Goal: Information Seeking & Learning: Find specific fact

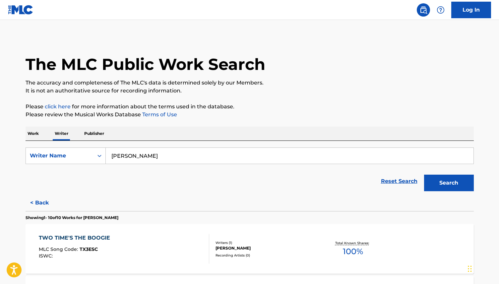
click at [37, 130] on p "Work" at bounding box center [33, 134] width 15 height 14
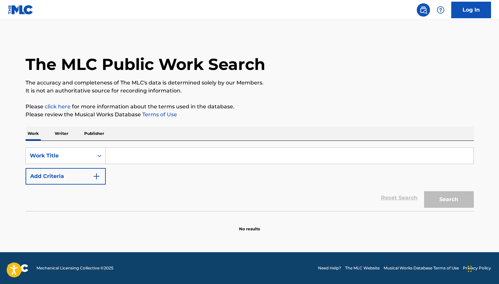
click at [123, 160] on input "Search Form" at bounding box center [290, 156] width 368 height 16
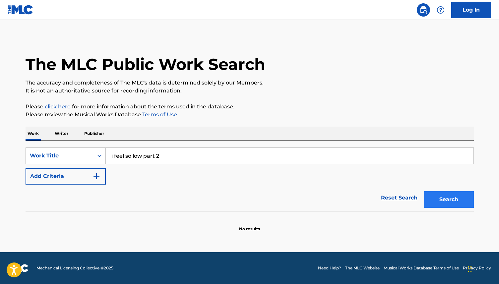
type input "i feel so low part 2"
click at [451, 201] on button "Search" at bounding box center [449, 199] width 50 height 17
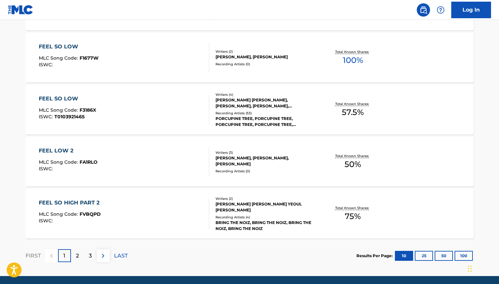
scroll to position [527, 0]
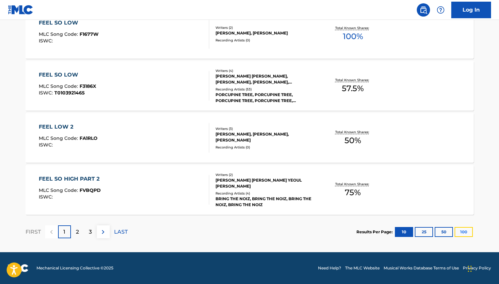
click at [460, 231] on button "100" at bounding box center [463, 232] width 18 height 10
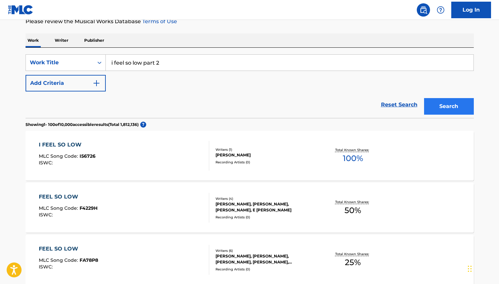
scroll to position [0, 0]
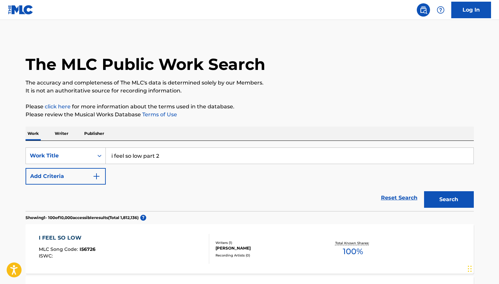
click at [58, 134] on p "Writer" at bounding box center [62, 134] width 18 height 14
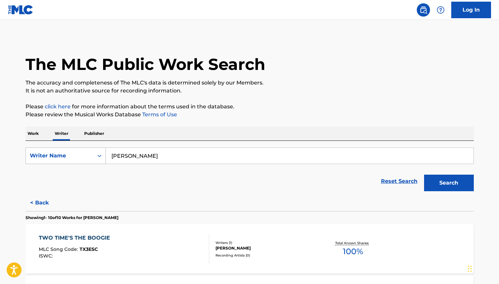
drag, startPoint x: 151, startPoint y: 156, endPoint x: 91, endPoint y: 153, distance: 60.1
click at [91, 153] on div "SearchWithCriteriacc4c3d3f-6fee-41b2-9e91-7584970eb1a6 Writer Name katie webster" at bounding box center [250, 156] width 448 height 17
type input "[PERSON_NAME]"
click at [439, 187] on button "Search" at bounding box center [449, 183] width 50 height 17
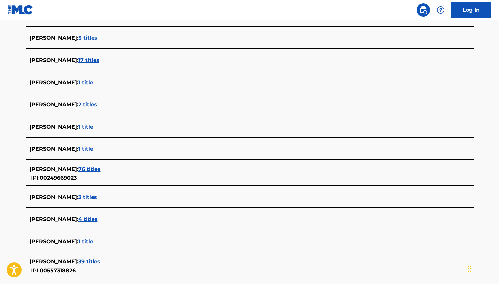
scroll to position [406, 0]
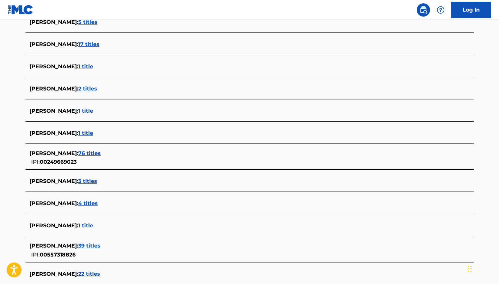
click at [93, 134] on span "1 title" at bounding box center [85, 133] width 15 height 6
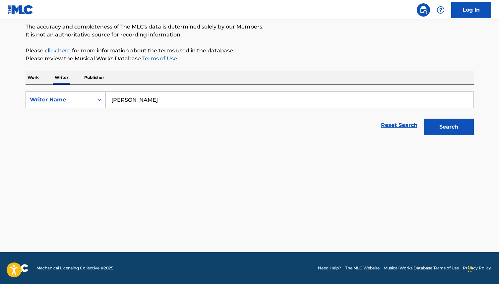
scroll to position [56, 0]
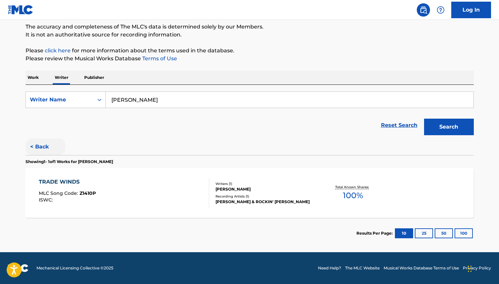
click at [43, 145] on button "< Back" at bounding box center [46, 147] width 40 height 17
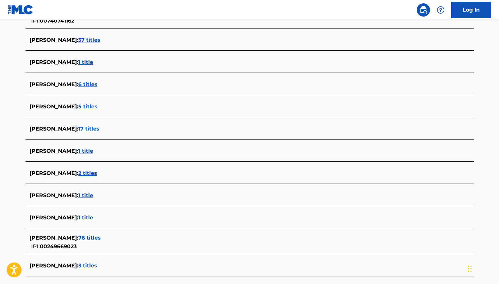
click at [93, 219] on span "1 title" at bounding box center [85, 217] width 15 height 6
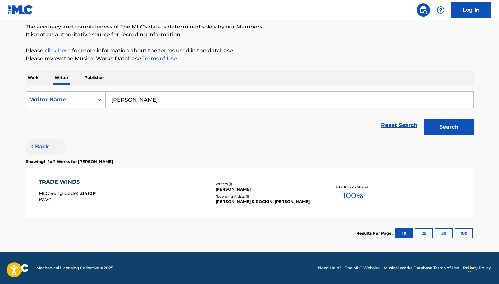
click at [39, 146] on button "< Back" at bounding box center [46, 147] width 40 height 17
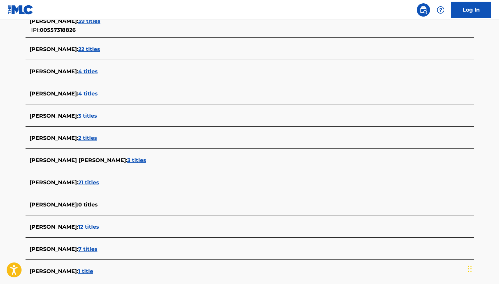
scroll to position [632, 0]
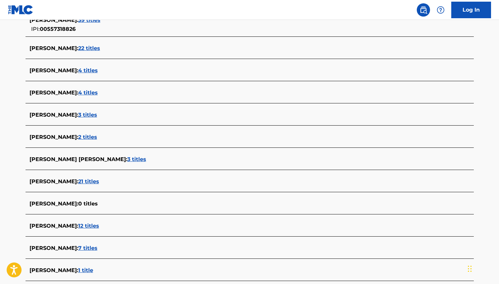
click at [127, 160] on span "3 titles" at bounding box center [136, 159] width 19 height 6
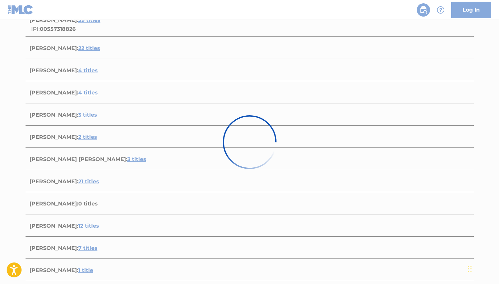
scroll to position [160, 0]
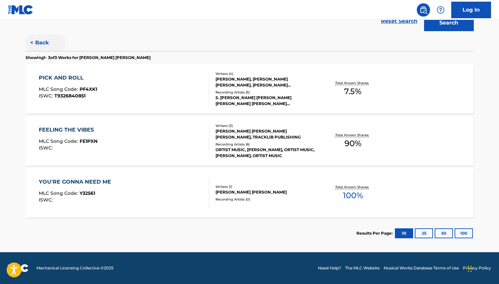
click at [32, 42] on button "< Back" at bounding box center [46, 42] width 40 height 17
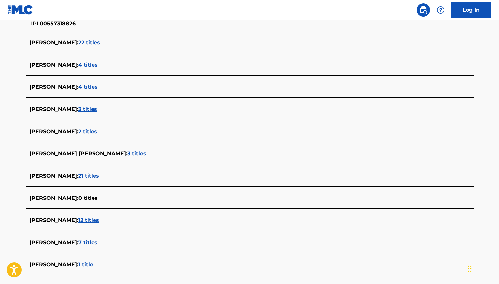
scroll to position [639, 0]
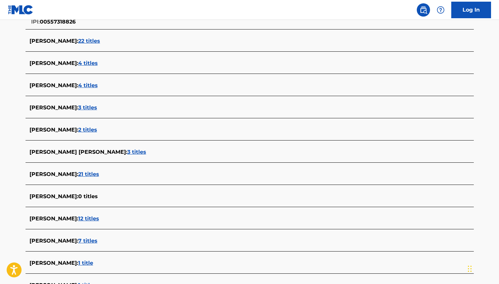
click at [127, 152] on span "3 titles" at bounding box center [136, 152] width 19 height 6
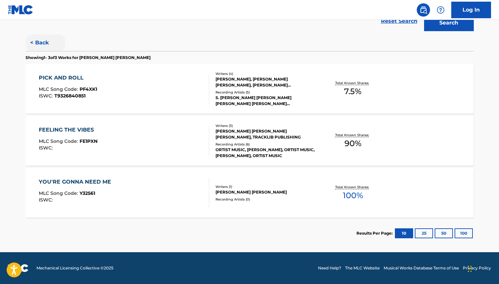
click at [43, 42] on button "< Back" at bounding box center [46, 42] width 40 height 17
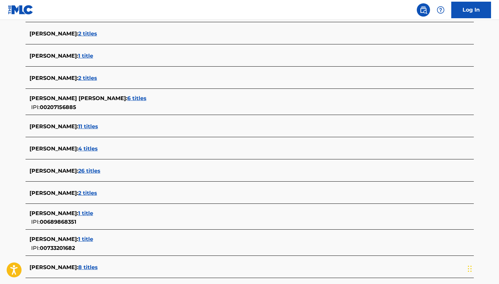
scroll to position [1540, 0]
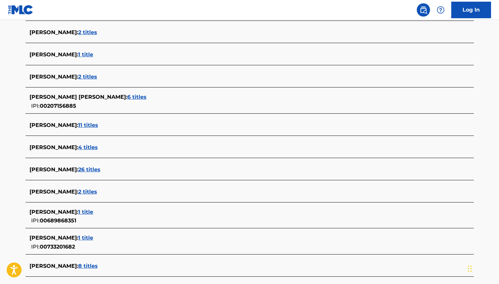
click at [78, 126] on span "11 titles" at bounding box center [88, 125] width 20 height 6
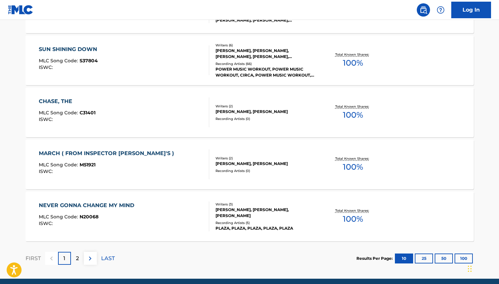
scroll to position [527, 0]
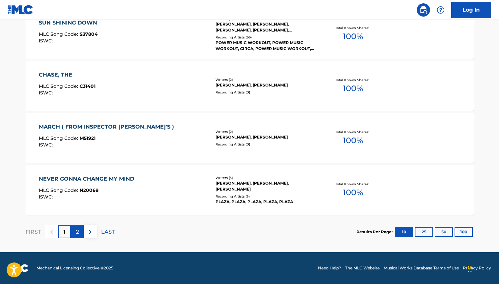
click at [75, 235] on div "2" at bounding box center [77, 231] width 13 height 13
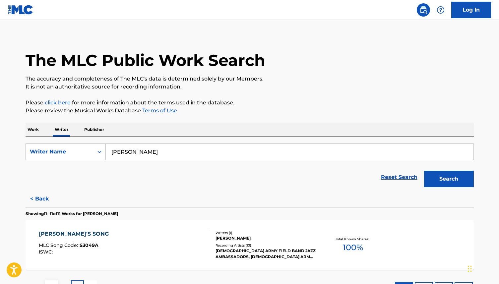
scroll to position [59, 0]
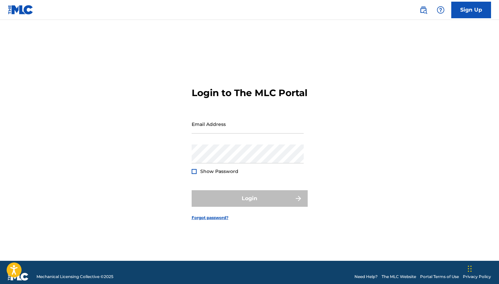
click at [17, 10] on img at bounding box center [21, 10] width 26 height 10
click at [15, 14] on img at bounding box center [21, 10] width 26 height 10
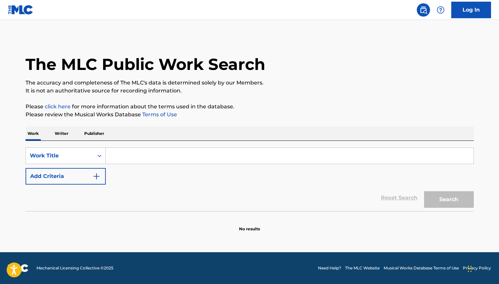
click at [153, 157] on input "Search Form" at bounding box center [290, 156] width 368 height 16
click at [123, 154] on input "Search Form" at bounding box center [290, 156] width 368 height 16
paste input "Goodbye Baby I'm Still Leaving You, Pt. 1"
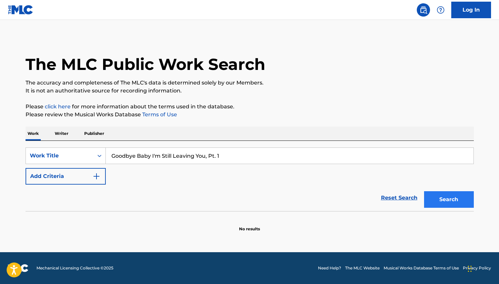
type input "Goodbye Baby I'm Still Leaving You, Pt. 1"
click at [439, 200] on button "Search" at bounding box center [449, 199] width 50 height 17
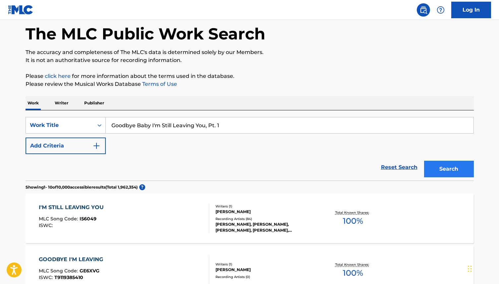
scroll to position [30, 0]
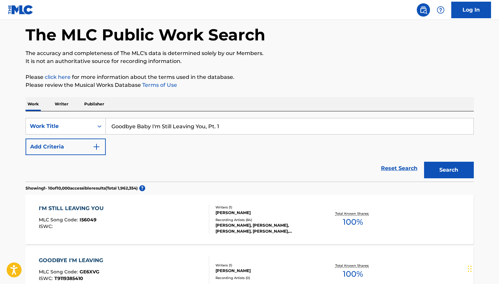
click at [85, 212] on div "I'M STILL LEAVING YOU" at bounding box center [73, 209] width 68 height 8
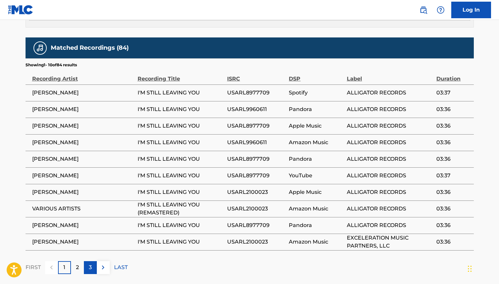
scroll to position [353, 0]
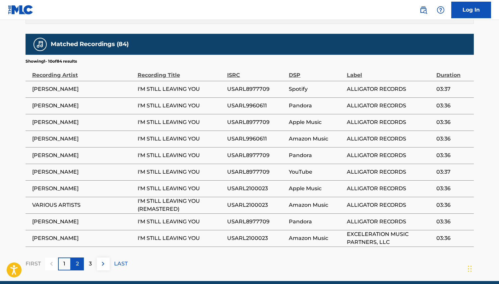
click at [78, 264] on p "2" at bounding box center [77, 264] width 3 height 8
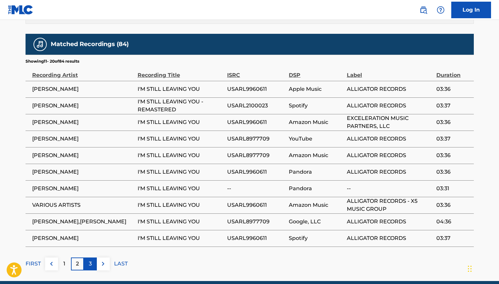
click at [84, 264] on div "3" at bounding box center [90, 264] width 13 height 13
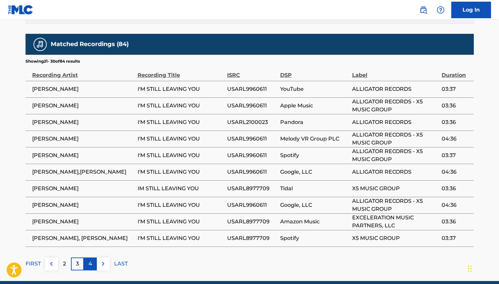
click at [89, 267] on p "4" at bounding box center [91, 264] width 4 height 8
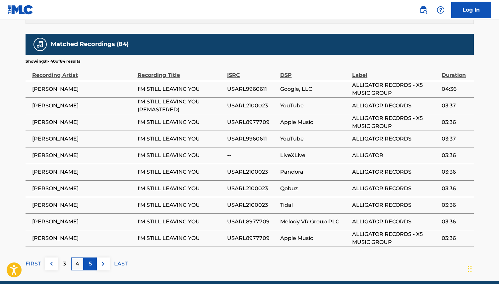
click at [92, 267] on div "5" at bounding box center [90, 264] width 13 height 13
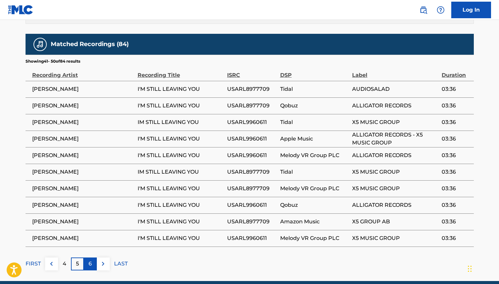
click at [92, 266] on div "6" at bounding box center [90, 264] width 13 height 13
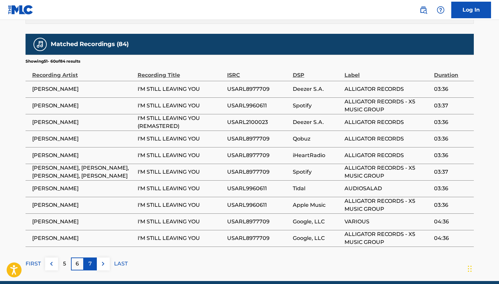
click at [92, 266] on div "7" at bounding box center [90, 264] width 13 height 13
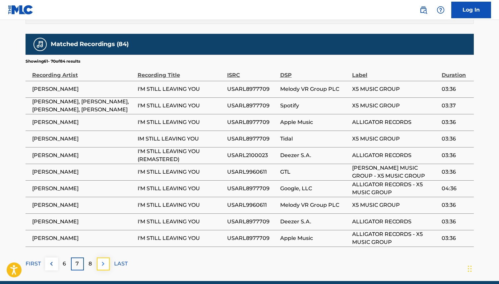
click at [103, 265] on img at bounding box center [103, 264] width 8 height 8
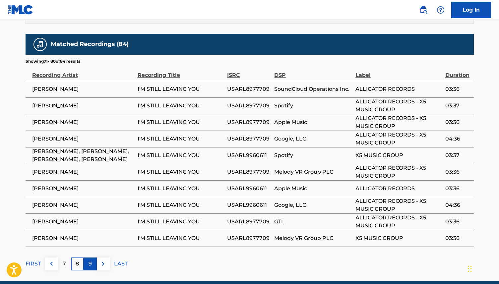
click at [90, 266] on p "9" at bounding box center [90, 264] width 3 height 8
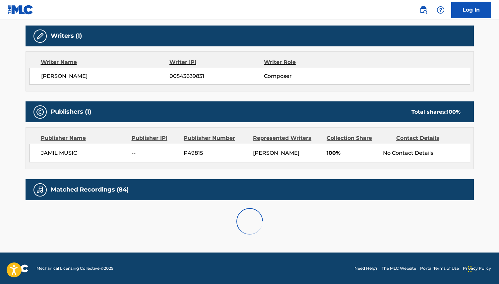
scroll to position [282, 0]
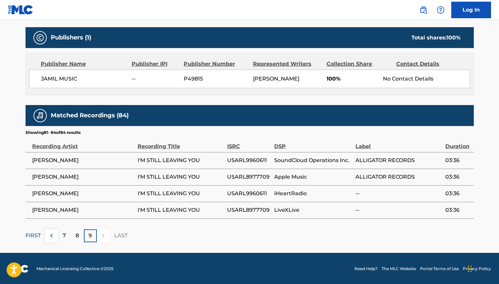
click at [102, 236] on div at bounding box center [103, 235] width 13 height 13
click at [80, 238] on div "8" at bounding box center [77, 235] width 13 height 13
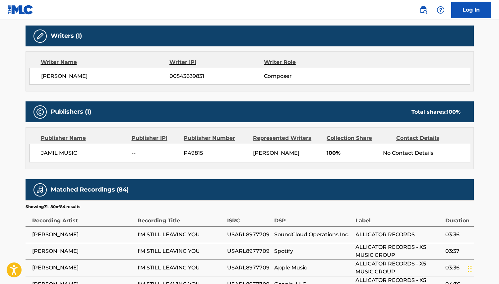
scroll to position [353, 0]
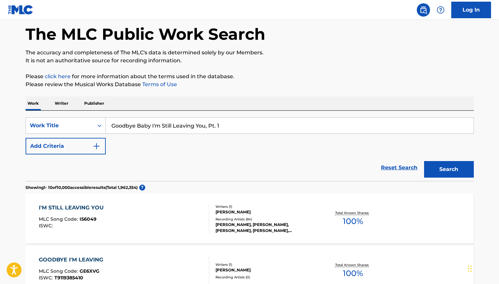
scroll to position [31, 0]
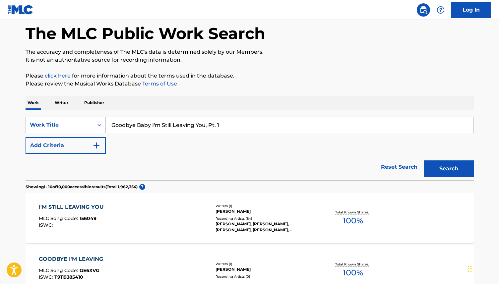
click at [74, 207] on div "I'M STILL LEAVING YOU" at bounding box center [73, 207] width 68 height 8
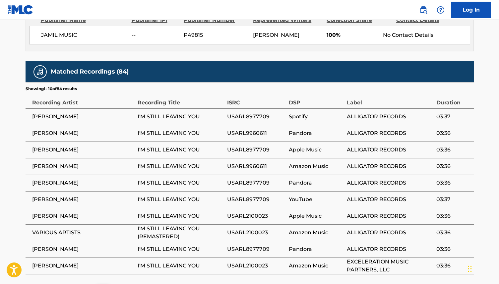
scroll to position [382, 0]
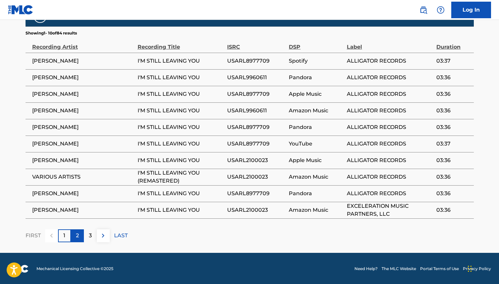
click at [75, 235] on div "2" at bounding box center [77, 235] width 13 height 13
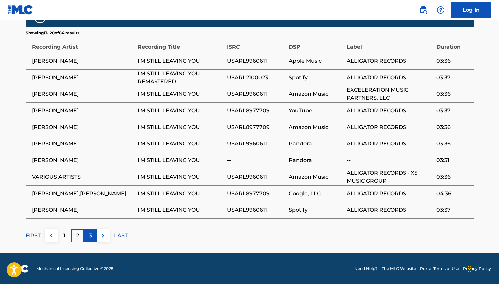
click at [88, 238] on div "3" at bounding box center [90, 235] width 13 height 13
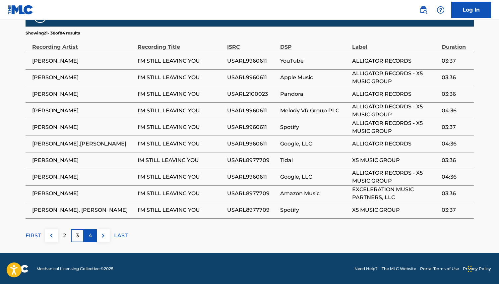
click at [94, 237] on div "4" at bounding box center [90, 235] width 13 height 13
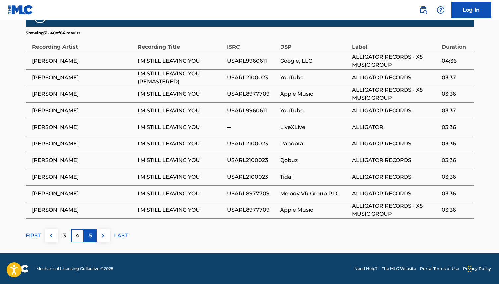
click at [91, 236] on p "5" at bounding box center [90, 236] width 3 height 8
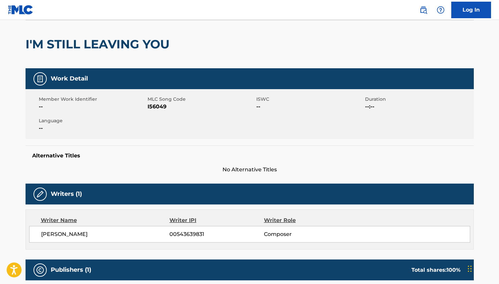
scroll to position [51, 0]
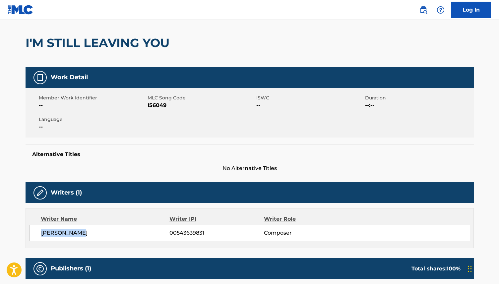
drag, startPoint x: 89, startPoint y: 234, endPoint x: 38, endPoint y: 235, distance: 50.4
click at [38, 235] on div "[PERSON_NAME] 00543639831 Composer" at bounding box center [249, 233] width 441 height 17
copy span "[PERSON_NAME]"
drag, startPoint x: 215, startPoint y: 233, endPoint x: 167, endPoint y: 235, distance: 47.8
click at [167, 235] on div "[PERSON_NAME] 00543639831 Composer" at bounding box center [255, 233] width 429 height 8
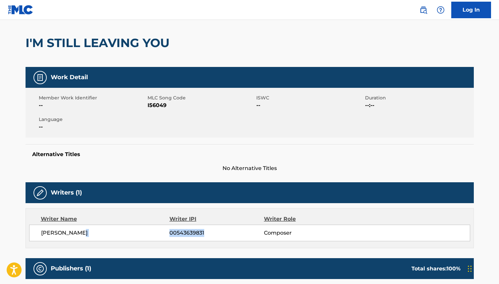
copy div "00543639831"
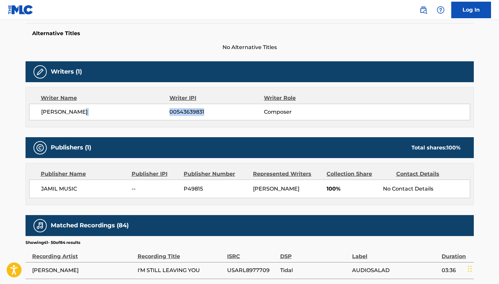
scroll to position [173, 0]
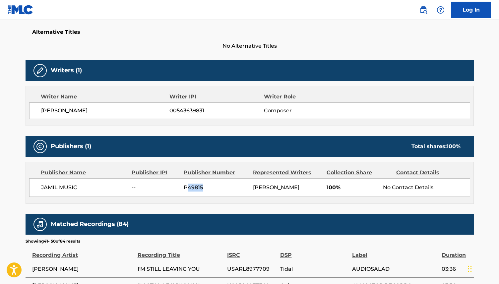
drag, startPoint x: 208, startPoint y: 190, endPoint x: 188, endPoint y: 188, distance: 20.0
click at [188, 188] on span "P49815" at bounding box center [216, 188] width 64 height 8
drag, startPoint x: 182, startPoint y: 187, endPoint x: 201, endPoint y: 187, distance: 18.2
click at [201, 187] on div "JAMIL MUSIC -- P49815 [PERSON_NAME] 100% No Contact Details" at bounding box center [249, 187] width 441 height 19
drag, startPoint x: 180, startPoint y: 188, endPoint x: 207, endPoint y: 186, distance: 26.6
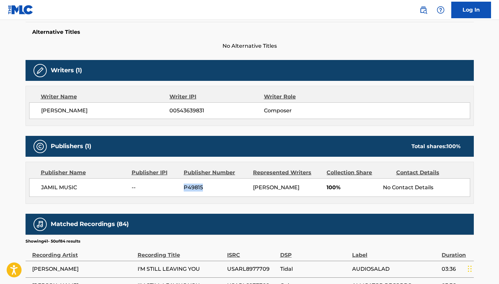
click at [207, 186] on div "JAMIL MUSIC -- P49815 [PERSON_NAME] 100% No Contact Details" at bounding box center [249, 187] width 441 height 19
copy span "P49815"
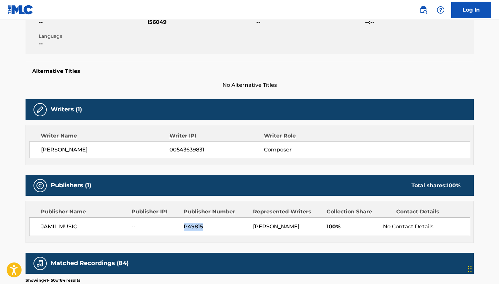
scroll to position [0, 0]
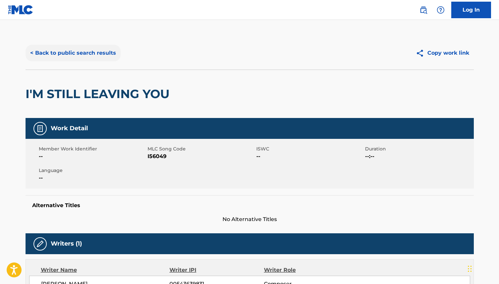
click at [49, 53] on button "< Back to public search results" at bounding box center [73, 53] width 95 height 17
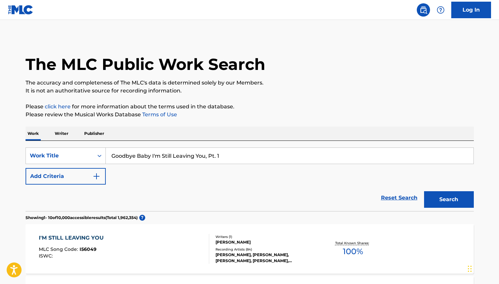
scroll to position [31, 0]
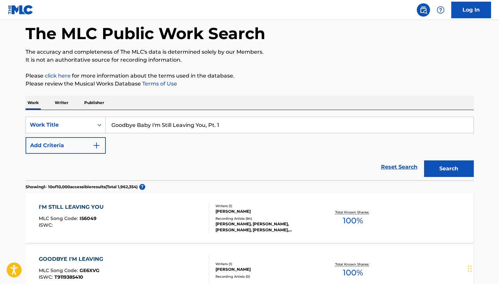
click at [225, 128] on input "Goodbye Baby I'm Still Leaving You, Pt. 1" at bounding box center [290, 125] width 368 height 16
type input "Goodbye Baby I'm Still Leaving You, Pt. 2"
click at [424, 160] on button "Search" at bounding box center [449, 168] width 50 height 17
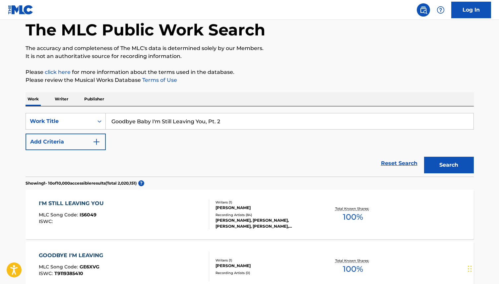
scroll to position [22, 0]
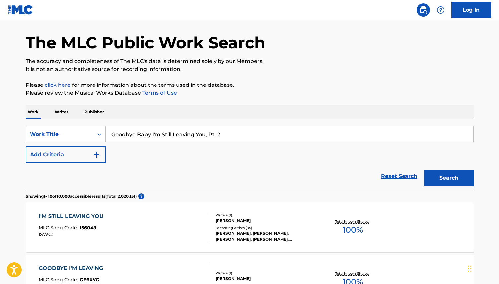
click at [63, 112] on p "Writer" at bounding box center [62, 112] width 18 height 14
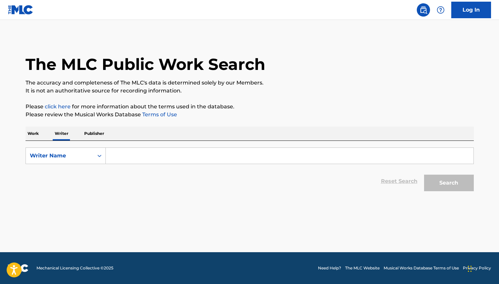
click at [130, 156] on input "Search Form" at bounding box center [290, 156] width 368 height 16
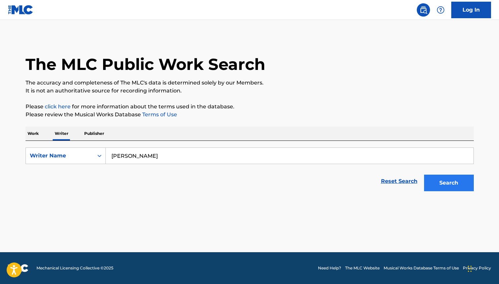
type input "[PERSON_NAME]"
click at [448, 180] on button "Search" at bounding box center [449, 183] width 50 height 17
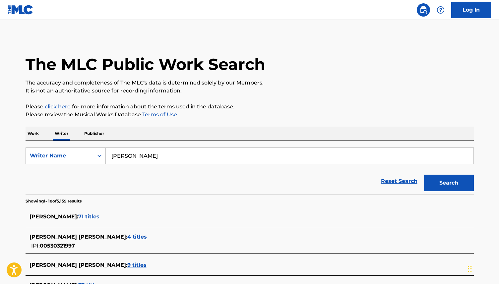
click at [79, 215] on span "71 titles" at bounding box center [88, 216] width 21 height 6
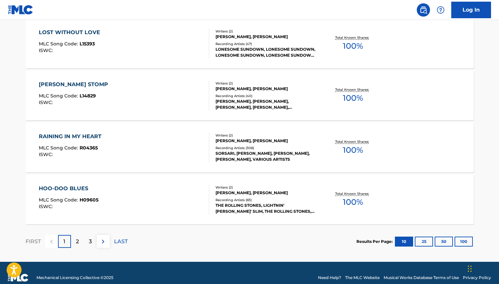
scroll to position [527, 0]
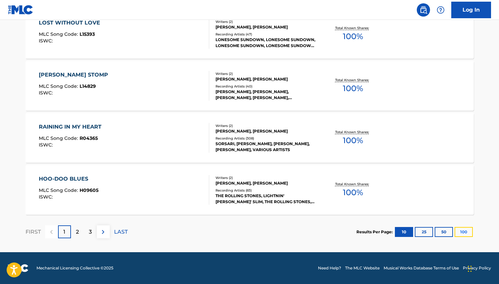
click at [463, 233] on button "100" at bounding box center [463, 232] width 18 height 10
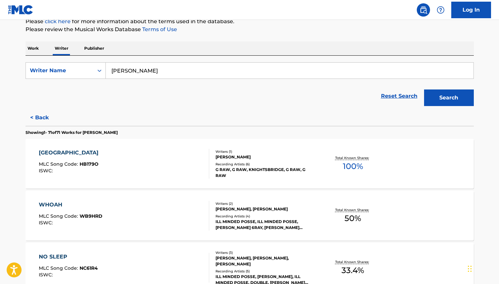
scroll to position [0, 0]
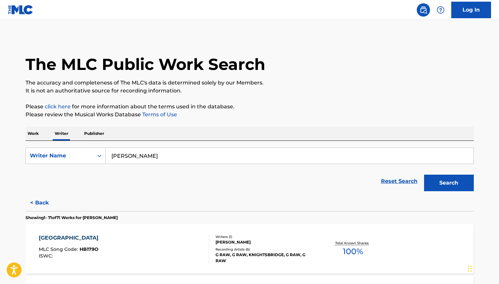
click at [102, 137] on p "Publisher" at bounding box center [94, 134] width 24 height 14
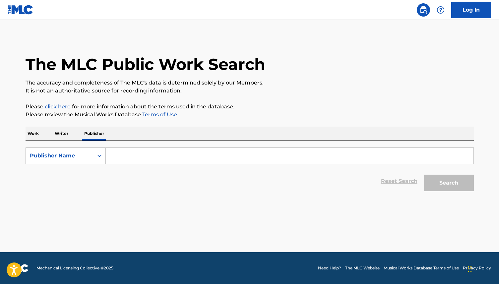
click at [121, 153] on input "Search Form" at bounding box center [290, 156] width 368 height 16
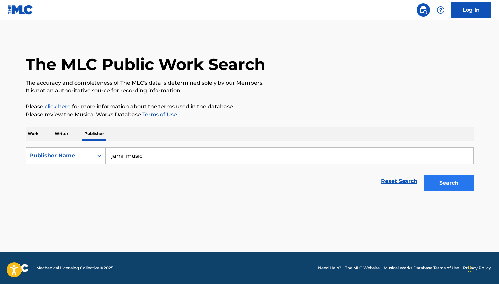
type input "jamil music"
click at [446, 179] on button "Search" at bounding box center [449, 183] width 50 height 17
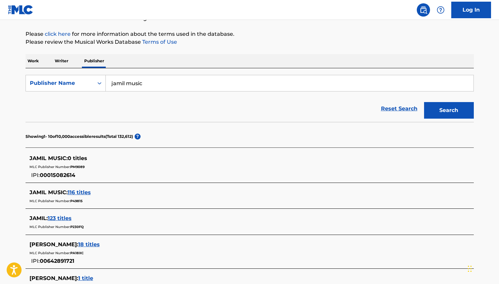
scroll to position [74, 0]
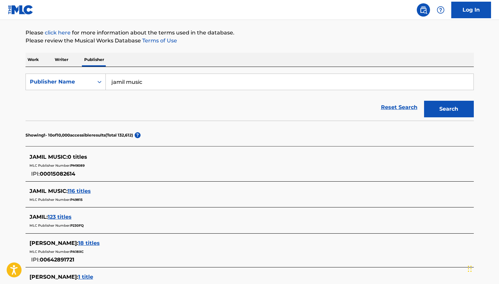
click at [75, 188] on span "116 titles" at bounding box center [79, 191] width 23 height 6
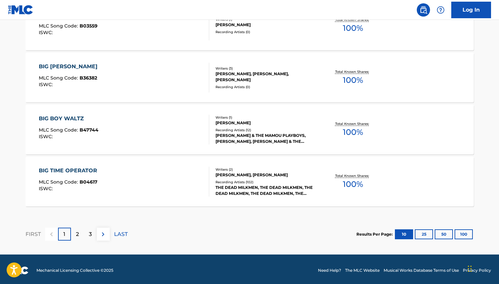
scroll to position [554, 0]
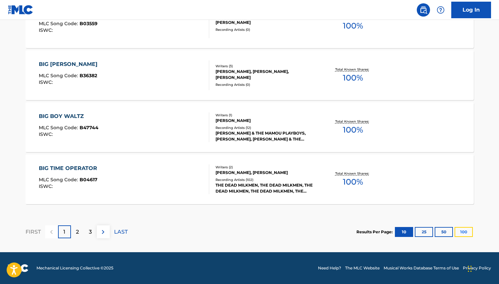
click at [459, 231] on button "100" at bounding box center [463, 232] width 18 height 10
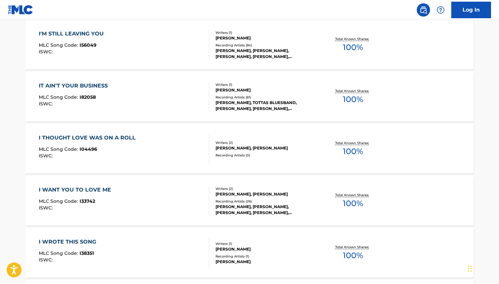
scroll to position [2250, 0]
click at [109, 36] on div "I'M STILL LEAVING YOU MLC Song Code : I56049 ISWC :" at bounding box center [124, 45] width 170 height 30
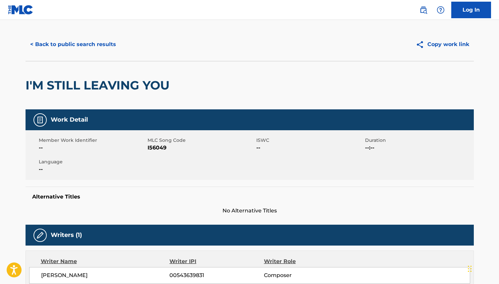
scroll to position [11, 0]
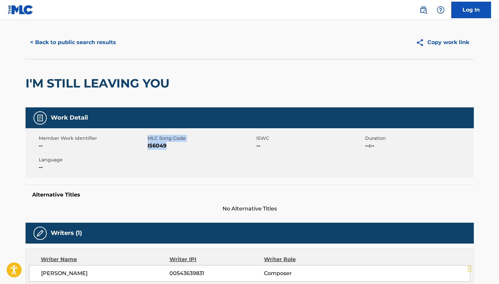
drag, startPoint x: 171, startPoint y: 146, endPoint x: 146, endPoint y: 149, distance: 25.0
click at [146, 149] on div "Member Work Identifier -- MLC Song Code I56049 ISWC -- Duration --:-- Language …" at bounding box center [250, 153] width 448 height 50
click at [170, 148] on span "I56049" at bounding box center [201, 146] width 107 height 8
drag, startPoint x: 170, startPoint y: 148, endPoint x: 147, endPoint y: 146, distance: 23.0
click at [148, 146] on span "I56049" at bounding box center [201, 146] width 107 height 8
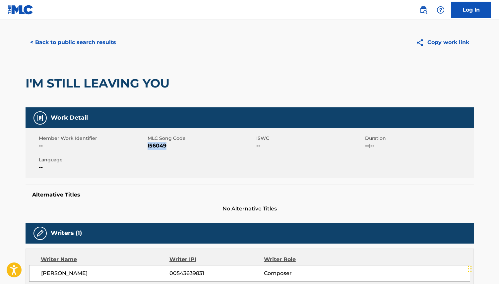
copy span "I56049"
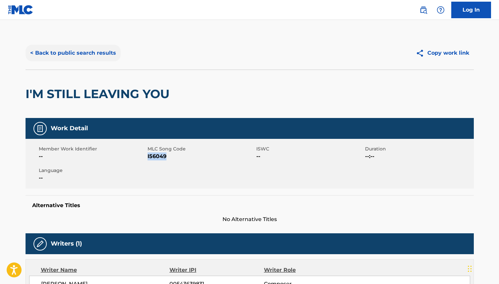
click at [107, 53] on button "< Back to public search results" at bounding box center [73, 53] width 95 height 17
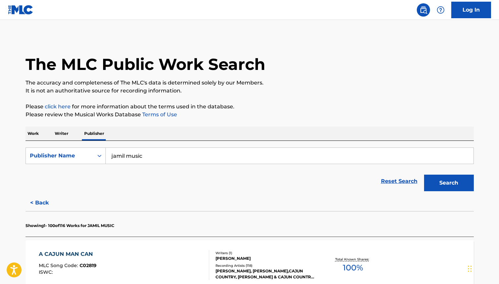
click at [34, 132] on p "Work" at bounding box center [33, 134] width 15 height 14
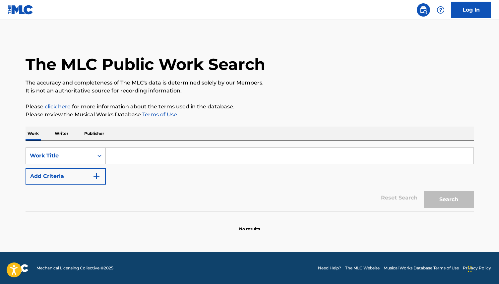
click at [147, 154] on input "Search Form" at bounding box center [290, 156] width 368 height 16
type input "I fee"
click at [129, 152] on input "Search Form" at bounding box center [290, 156] width 368 height 16
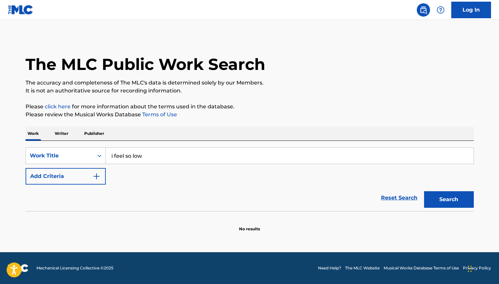
type input "I feel so low"
click at [453, 200] on button "Search" at bounding box center [449, 199] width 50 height 17
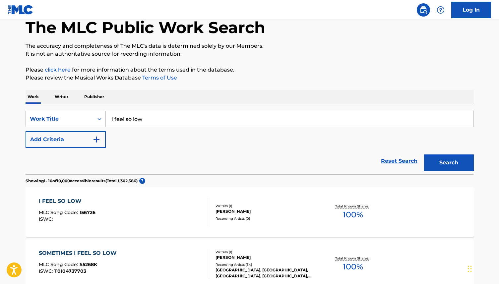
scroll to position [43, 0]
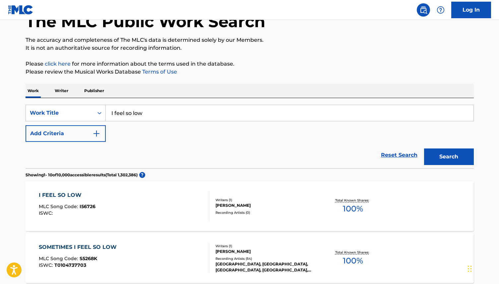
click at [72, 197] on div "I FEEL SO LOW" at bounding box center [67, 195] width 57 height 8
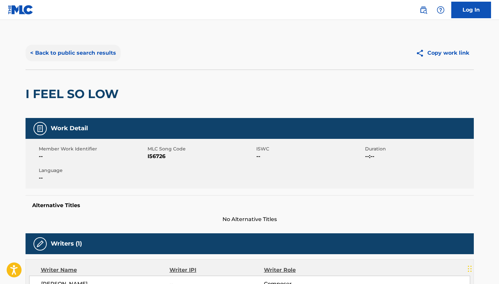
click at [89, 50] on button "< Back to public search results" at bounding box center [73, 53] width 95 height 17
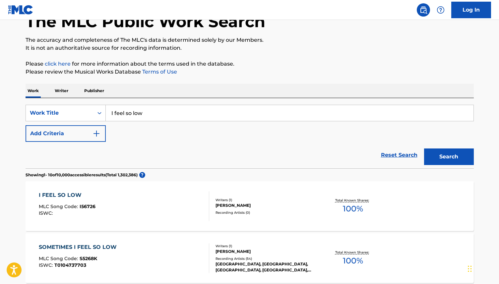
drag, startPoint x: 162, startPoint y: 111, endPoint x: 107, endPoint y: 113, distance: 55.7
click at [107, 113] on input "I feel so low" at bounding box center [290, 113] width 368 height 16
type input "dont you know"
click at [437, 158] on button "Search" at bounding box center [449, 157] width 50 height 17
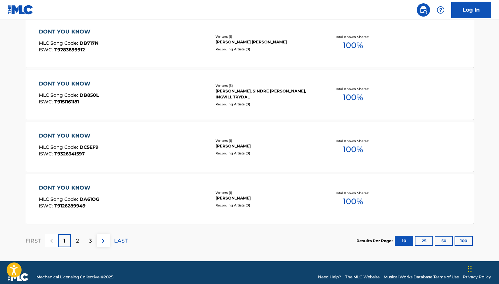
scroll to position [527, 0]
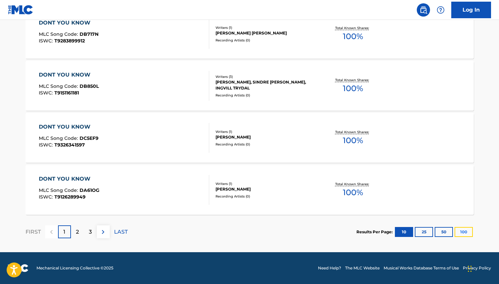
click at [465, 232] on button "100" at bounding box center [463, 232] width 18 height 10
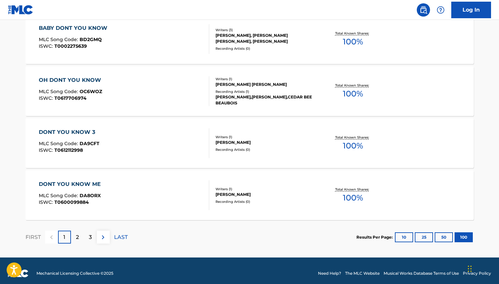
scroll to position [5208, 0]
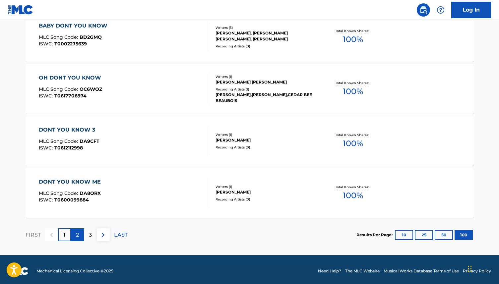
click at [75, 235] on div "2" at bounding box center [77, 234] width 13 height 13
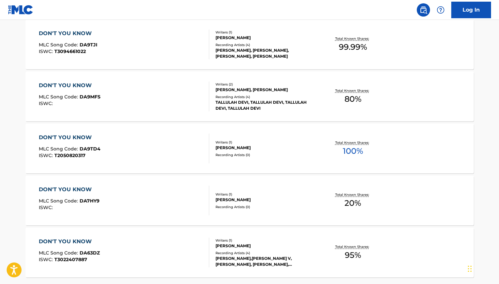
scroll to position [5211, 0]
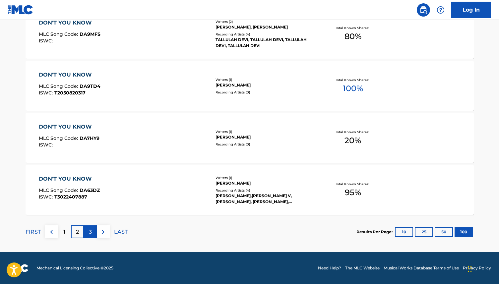
click at [90, 232] on p "3" at bounding box center [90, 232] width 3 height 8
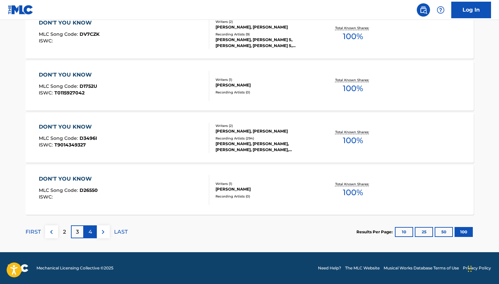
click at [90, 235] on p "4" at bounding box center [91, 232] width 4 height 8
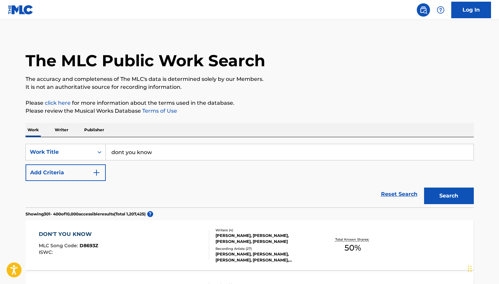
scroll to position [0, 0]
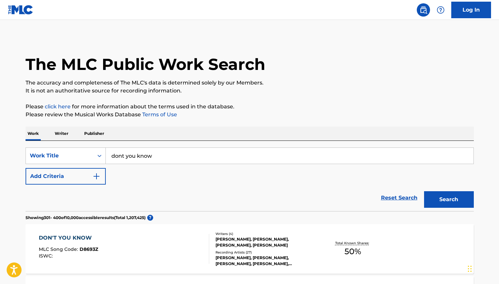
click at [63, 133] on p "Writer" at bounding box center [62, 134] width 18 height 14
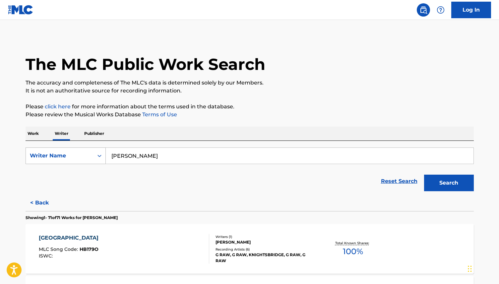
drag, startPoint x: 143, startPoint y: 157, endPoint x: 97, endPoint y: 157, distance: 45.4
click at [97, 157] on div "SearchWithCriteria5363d639-8a90-403e-9c4c-1a1dba19759e Writer Name [PERSON_NAME]" at bounding box center [250, 156] width 448 height 17
type input "[PERSON_NAME]"
click at [424, 175] on button "Search" at bounding box center [449, 183] width 50 height 17
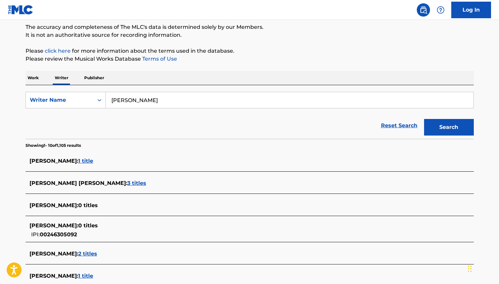
scroll to position [58, 0]
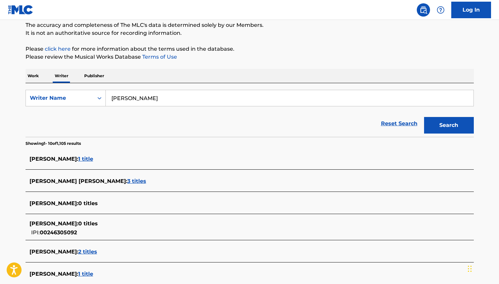
click at [93, 158] on span "1 title" at bounding box center [85, 159] width 15 height 6
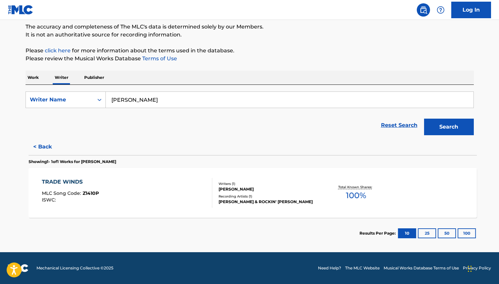
scroll to position [56, 0]
click at [43, 146] on button "< Back" at bounding box center [46, 147] width 40 height 17
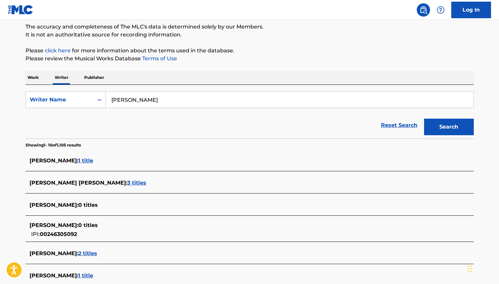
click at [127, 183] on span "3 titles" at bounding box center [136, 183] width 19 height 6
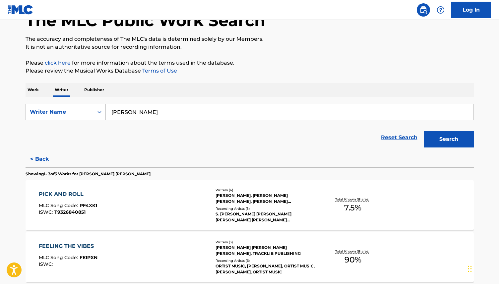
scroll to position [14, 0]
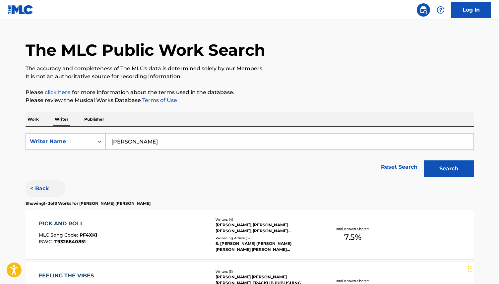
click at [40, 189] on button "< Back" at bounding box center [46, 188] width 40 height 17
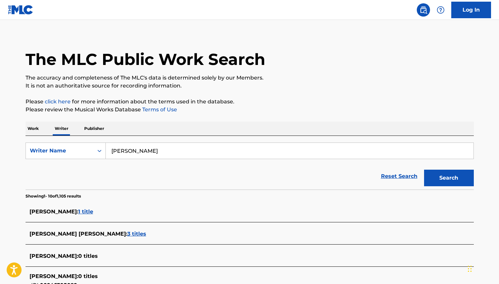
scroll to position [0, 0]
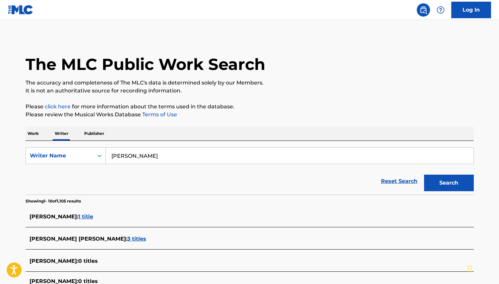
click at [38, 135] on p "Work" at bounding box center [33, 134] width 15 height 14
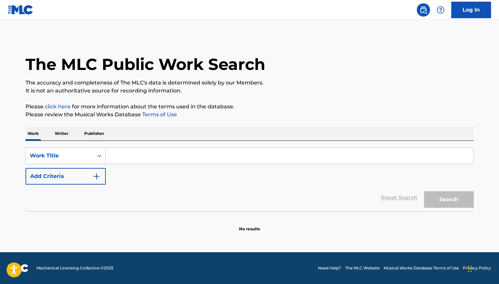
click at [112, 156] on input "Search Form" at bounding box center [290, 156] width 368 height 16
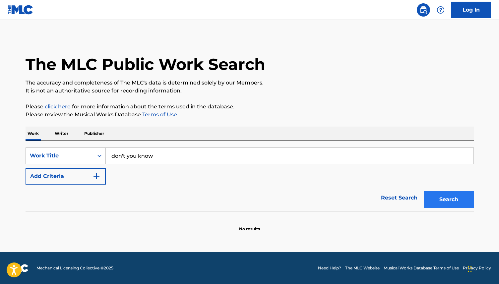
type input "don't you know"
click at [460, 198] on button "Search" at bounding box center [449, 199] width 50 height 17
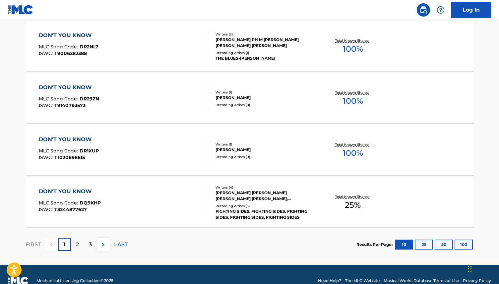
scroll to position [527, 0]
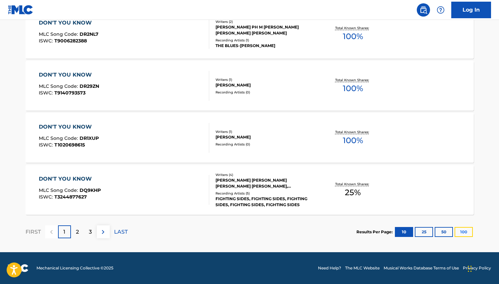
click at [462, 230] on button "100" at bounding box center [463, 232] width 18 height 10
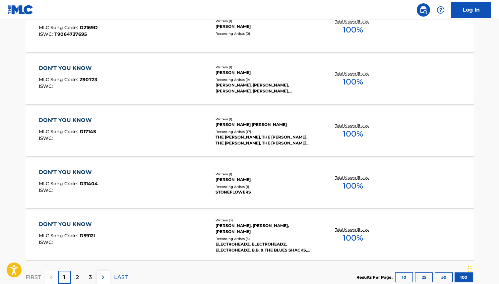
scroll to position [5211, 0]
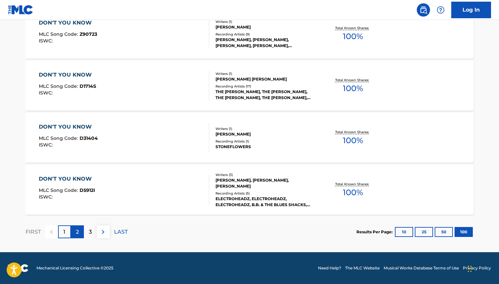
click at [77, 233] on p "2" at bounding box center [77, 232] width 3 height 8
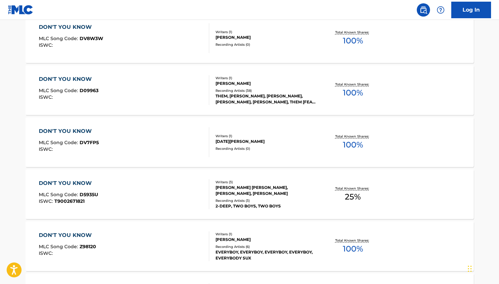
scroll to position [0, 0]
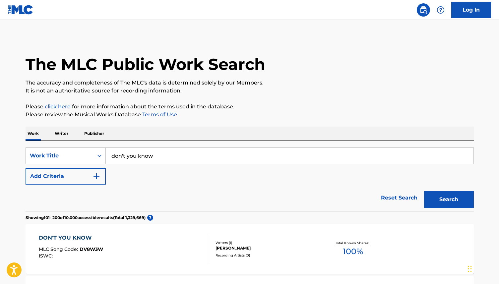
drag, startPoint x: 177, startPoint y: 160, endPoint x: 122, endPoint y: 150, distance: 55.9
click at [122, 150] on input "don't you know" at bounding box center [290, 156] width 368 height 16
click at [424, 191] on button "Search" at bounding box center [449, 199] width 50 height 17
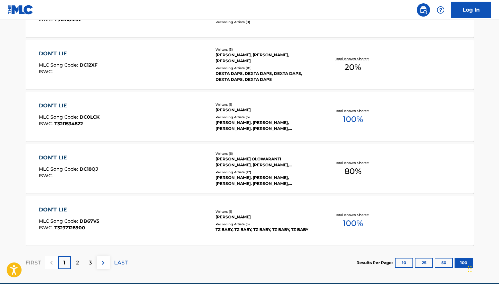
scroll to position [5181, 0]
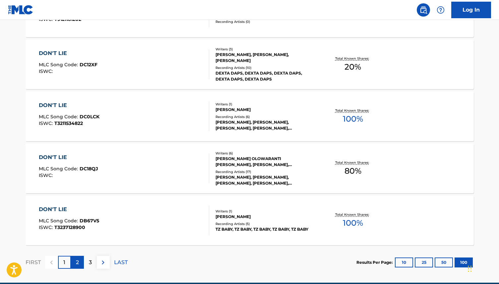
click at [74, 264] on div "2" at bounding box center [77, 262] width 13 height 13
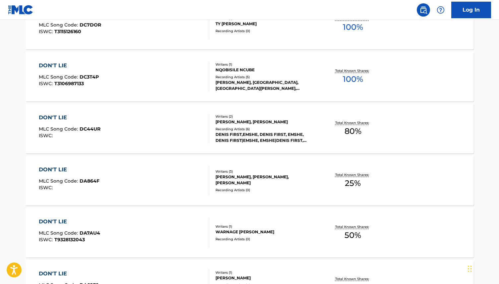
scroll to position [5211, 0]
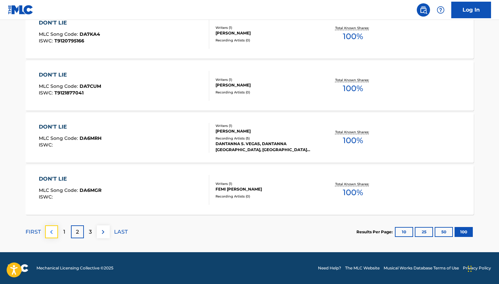
click at [52, 230] on img at bounding box center [51, 232] width 8 height 8
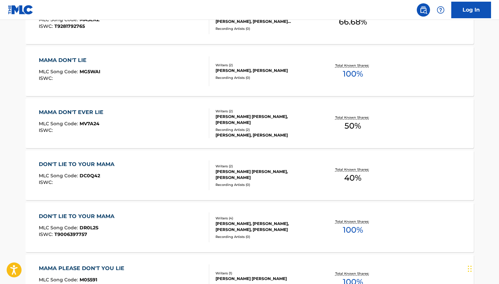
scroll to position [0, 0]
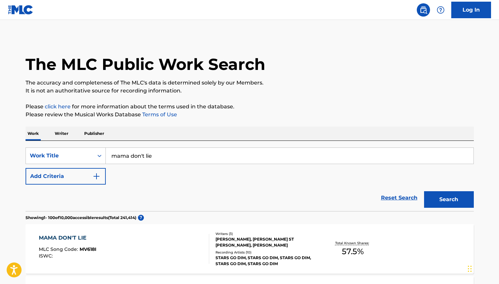
click at [160, 160] on input "mama don't lie" at bounding box center [290, 156] width 368 height 16
type input "mama don't allow"
click at [444, 202] on button "Search" at bounding box center [449, 199] width 50 height 17
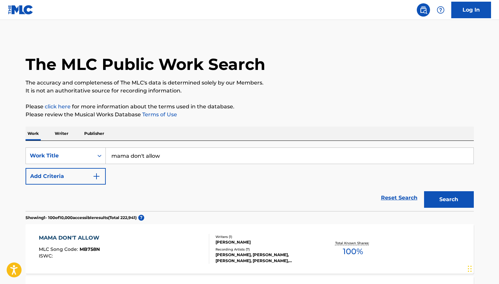
drag, startPoint x: 178, startPoint y: 160, endPoint x: 113, endPoint y: 147, distance: 66.6
click at [113, 147] on div "SearchWithCriteriae74e2397-8e3d-4f4a-9e3c-1c6a80913c1f Work Title mama don't al…" at bounding box center [250, 176] width 448 height 70
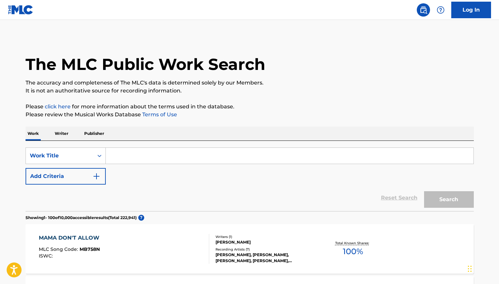
click at [114, 157] on input "Search Form" at bounding box center [290, 156] width 368 height 16
paste input "Mama Don't Allow No Low Down Hangin' Around"
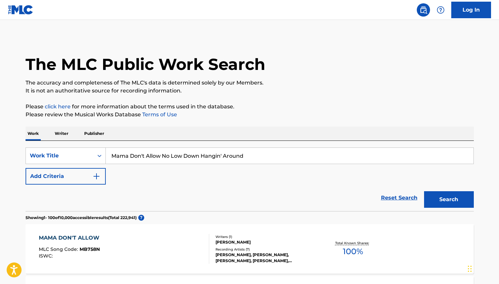
type input "Mama Don't Allow No Low Down Hangin' Around"
click at [424, 191] on button "Search" at bounding box center [449, 199] width 50 height 17
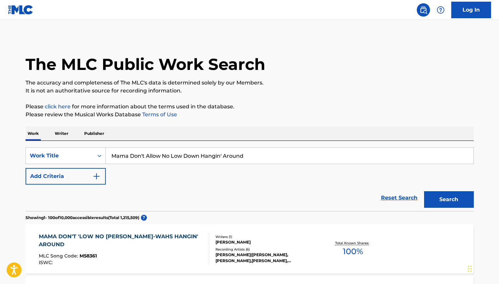
drag, startPoint x: 241, startPoint y: 156, endPoint x: 119, endPoint y: 150, distance: 121.5
click at [119, 150] on input "Mama Don't Allow No Low Down Hangin' Around" at bounding box center [290, 156] width 368 height 16
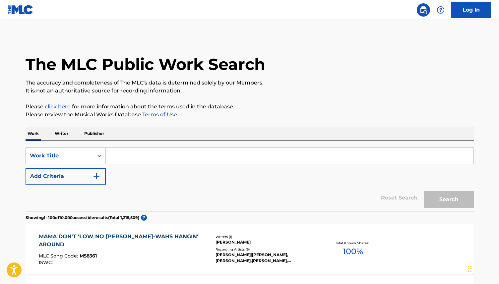
paste input "[PERSON_NAME] "Cow Cow" [PERSON_NAME],"
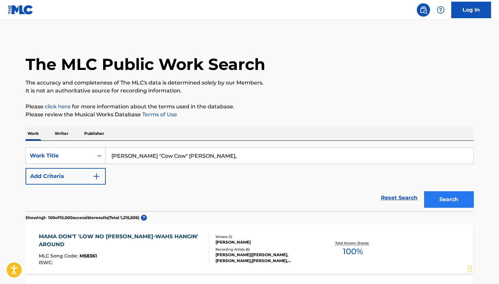
type input "[PERSON_NAME] "Cow Cow" [PERSON_NAME],"
click at [446, 196] on button "Search" at bounding box center [449, 199] width 50 height 17
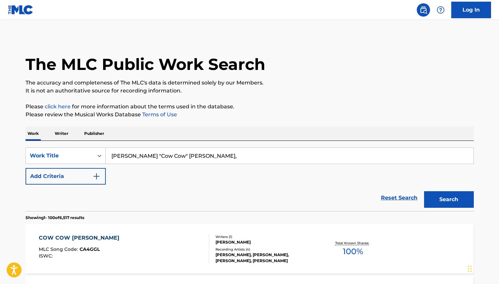
click at [64, 134] on p "Writer" at bounding box center [62, 134] width 18 height 14
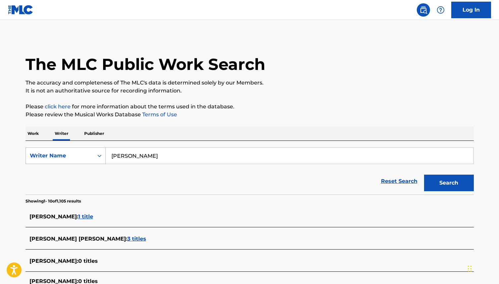
drag, startPoint x: 155, startPoint y: 157, endPoint x: 74, endPoint y: 157, distance: 81.5
click at [74, 157] on div "SearchWithCriteria5363d639-8a90-403e-9c4c-1a1dba19759e Writer Name [PERSON_NAME]" at bounding box center [250, 156] width 448 height 17
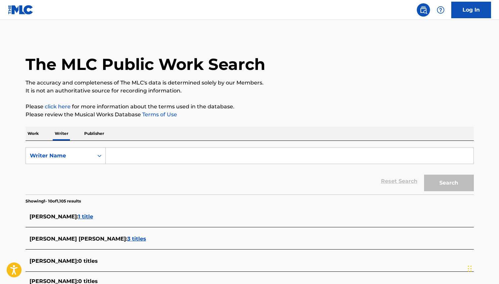
click at [113, 156] on input "Search Form" at bounding box center [290, 156] width 368 height 16
click at [116, 155] on input "Search Form" at bounding box center [290, 156] width 368 height 16
paste input "[PERSON_NAME] "Cow Cow" [PERSON_NAME],"
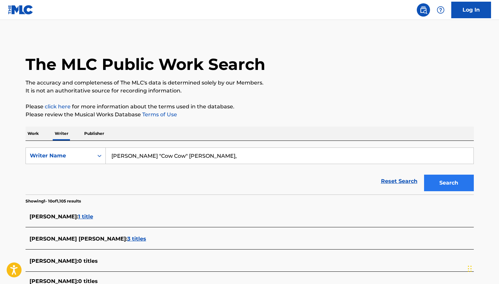
type input "[PERSON_NAME] "Cow Cow" [PERSON_NAME],"
click at [449, 182] on button "Search" at bounding box center [449, 183] width 50 height 17
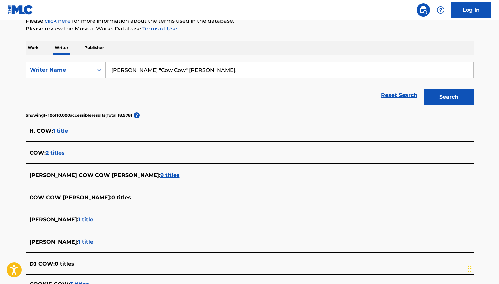
scroll to position [87, 0]
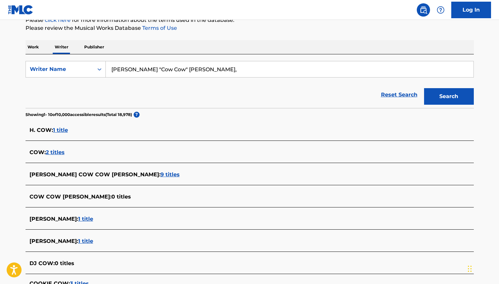
click at [160, 176] on span "9 titles" at bounding box center [169, 174] width 19 height 6
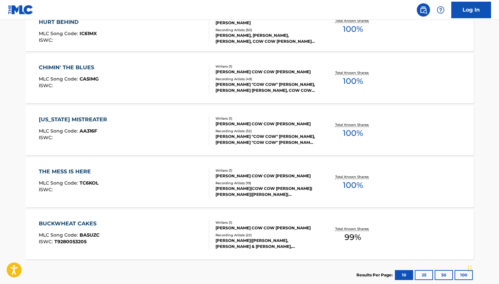
scroll to position [472, 0]
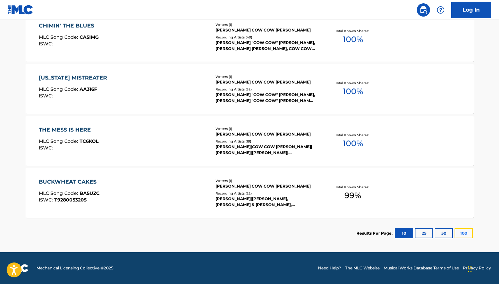
click at [460, 236] on button "100" at bounding box center [463, 233] width 18 height 10
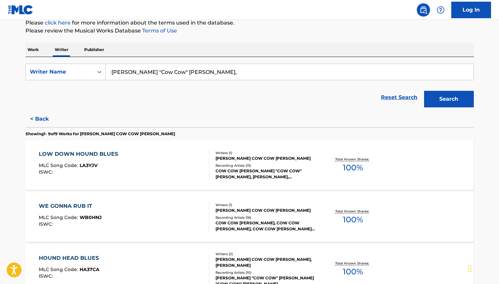
scroll to position [0, 0]
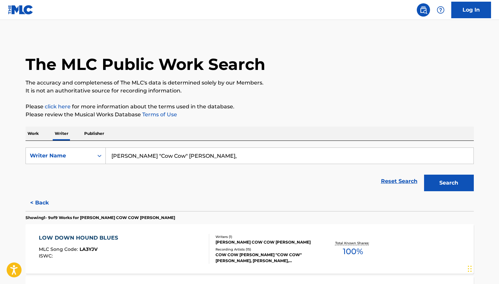
drag, startPoint x: 194, startPoint y: 156, endPoint x: 111, endPoint y: 153, distance: 83.6
click at [111, 153] on input "[PERSON_NAME] "Cow Cow" [PERSON_NAME]," at bounding box center [290, 156] width 368 height 16
type input "[PERSON_NAME] [PERSON_NAME]"
click at [441, 180] on button "Search" at bounding box center [449, 183] width 50 height 17
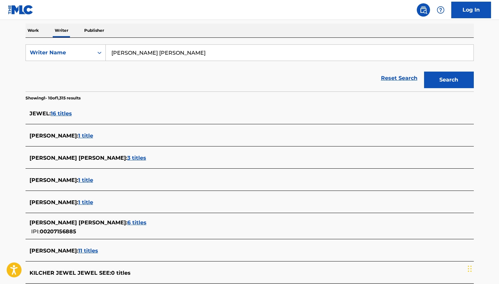
scroll to position [220, 0]
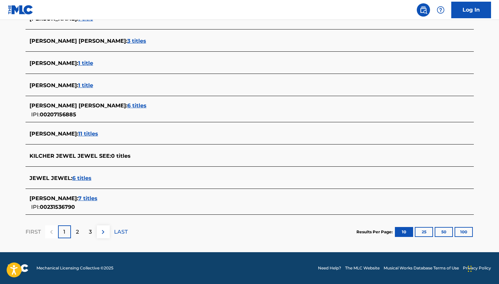
click at [127, 106] on span "6 titles" at bounding box center [136, 105] width 19 height 6
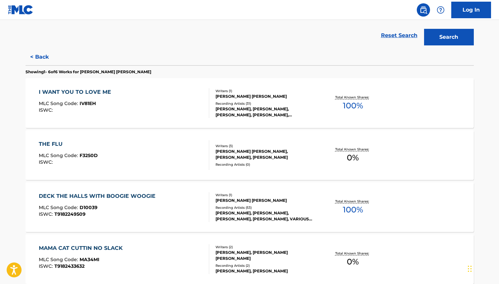
scroll to position [134, 0]
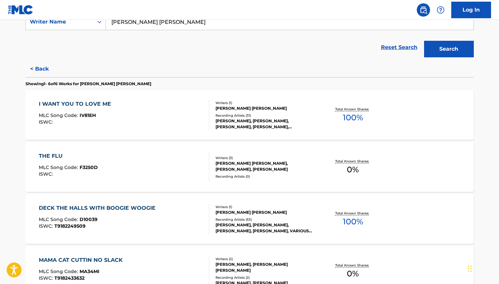
click at [254, 159] on div "Writers ( 3 )" at bounding box center [265, 157] width 100 height 5
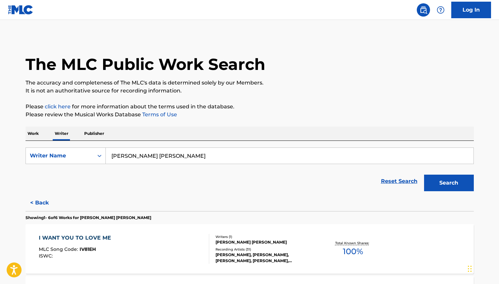
click at [228, 245] on div "[PERSON_NAME] [PERSON_NAME]" at bounding box center [265, 242] width 100 height 6
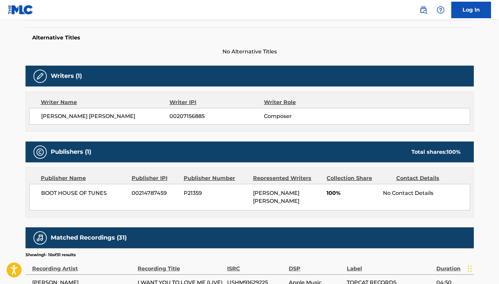
scroll to position [171, 0]
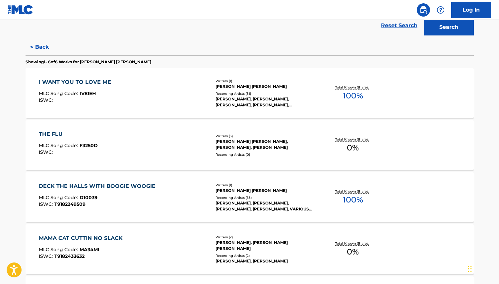
scroll to position [157, 0]
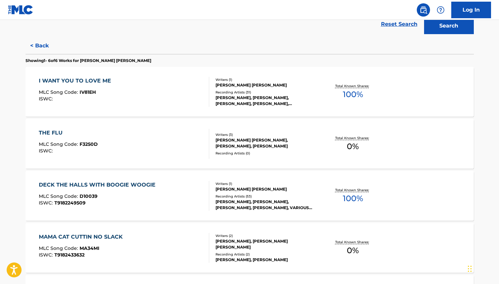
click at [235, 193] on div "Writers ( 1 ) [PERSON_NAME] [PERSON_NAME] Recording Artists ( 53 ) [PERSON_NAME…" at bounding box center [262, 196] width 106 height 30
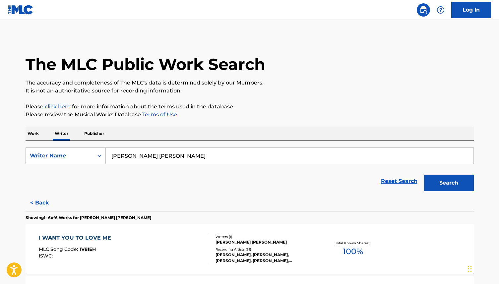
click at [236, 248] on div "Recording Artists ( 31 )" at bounding box center [265, 249] width 100 height 5
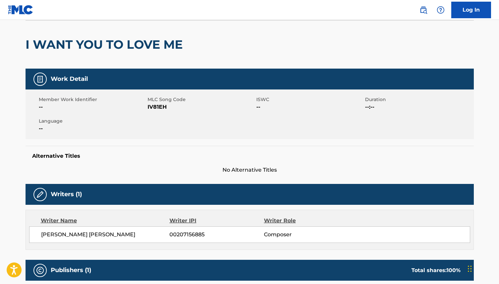
scroll to position [49, 0]
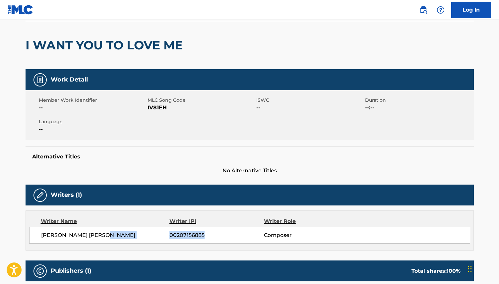
drag, startPoint x: 208, startPoint y: 236, endPoint x: 169, endPoint y: 238, distance: 39.1
click at [169, 238] on div "[PERSON_NAME] [PERSON_NAME] 00207156885 Composer" at bounding box center [255, 235] width 429 height 8
copy div "00207156885"
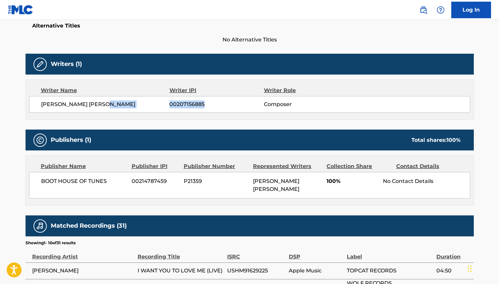
scroll to position [181, 0]
